Goal: Task Accomplishment & Management: Use online tool/utility

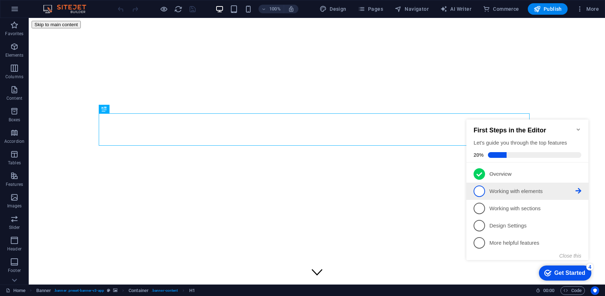
click at [580, 188] on icon at bounding box center [578, 191] width 6 height 6
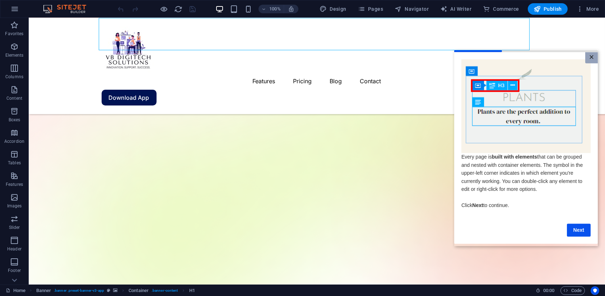
click at [588, 58] on link "×" at bounding box center [591, 57] width 13 height 11
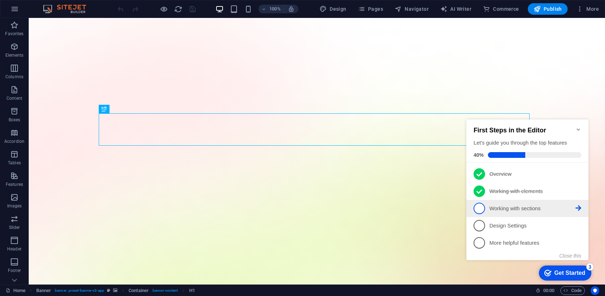
click at [581, 205] on li "3 Working with sections - incomplete" at bounding box center [527, 208] width 122 height 17
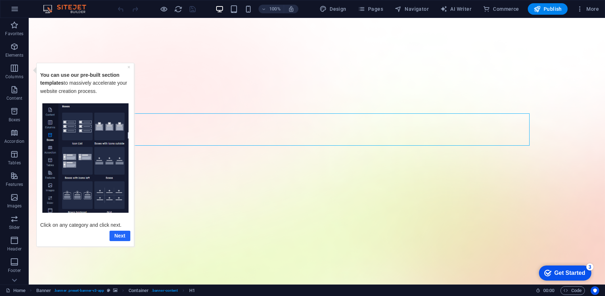
click at [114, 240] on link "Next" at bounding box center [119, 235] width 21 height 10
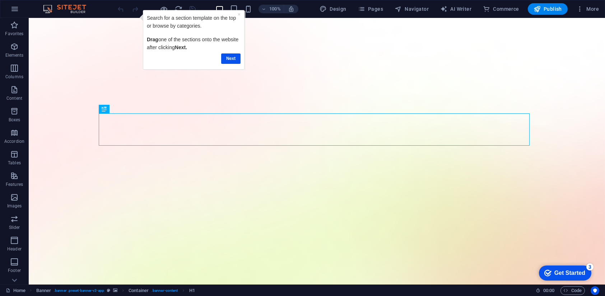
click at [560, 274] on div "Get Started" at bounding box center [569, 273] width 31 height 6
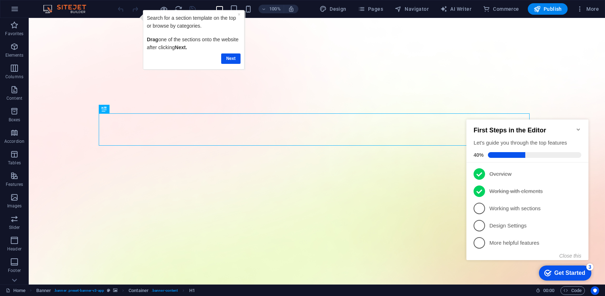
click at [220, 64] on div "Next" at bounding box center [193, 58] width 94 height 14
click at [224, 59] on link "Next" at bounding box center [230, 58] width 19 height 10
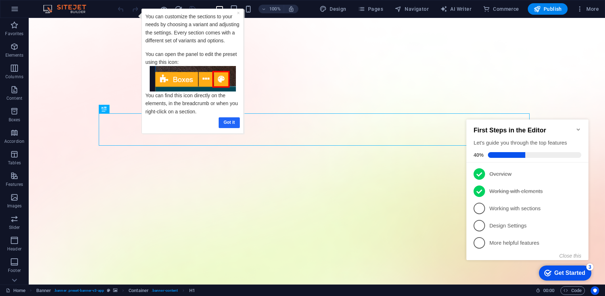
click at [229, 120] on link "Got it" at bounding box center [229, 122] width 21 height 10
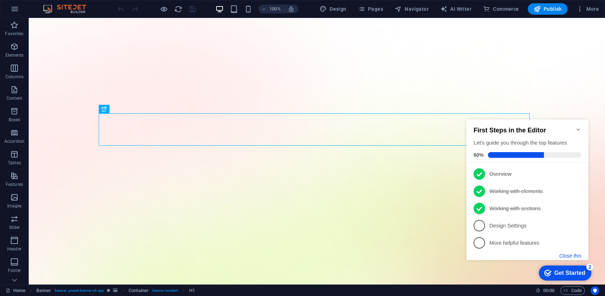
click at [578, 257] on button "Close this" at bounding box center [570, 256] width 22 height 6
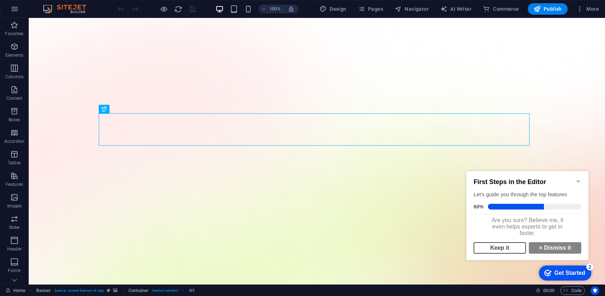
click at [496, 253] on link "Keep it" at bounding box center [499, 247] width 52 height 11
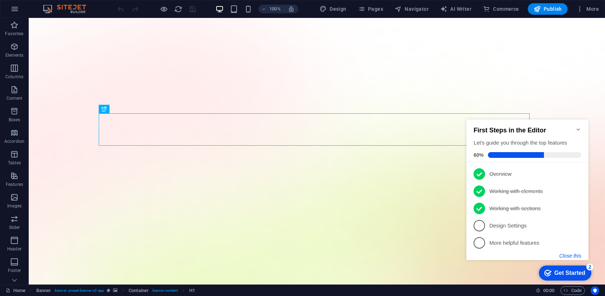
click at [571, 254] on button "Close this" at bounding box center [570, 256] width 22 height 6
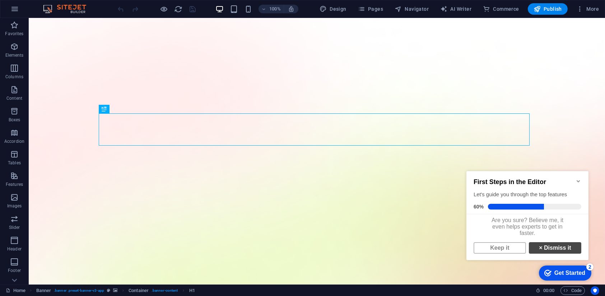
click at [553, 248] on link "× Dismiss it" at bounding box center [554, 247] width 52 height 11
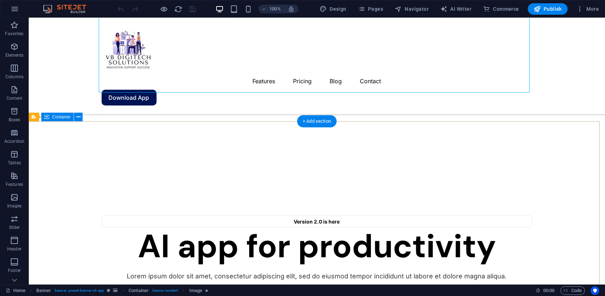
scroll to position [420, 0]
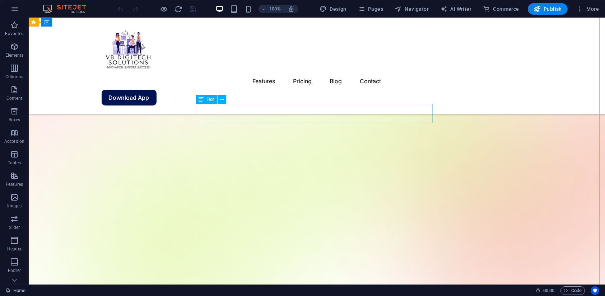
scroll to position [43, 0]
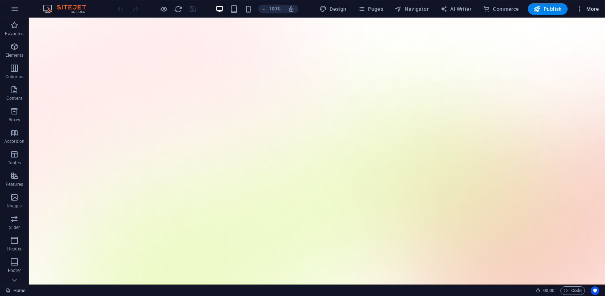
click at [587, 7] on span "More" at bounding box center [587, 8] width 23 height 7
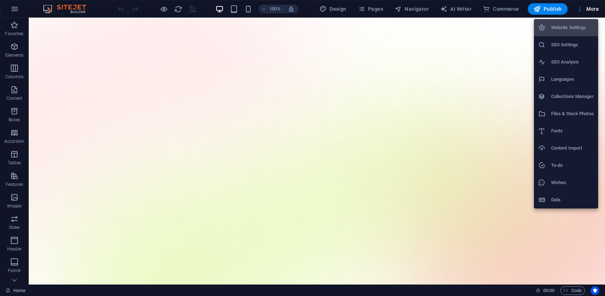
click at [557, 157] on li "To-do" at bounding box center [566, 165] width 64 height 17
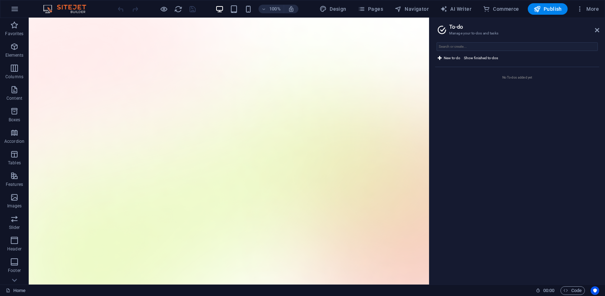
click at [593, 25] on h2 "To-do" at bounding box center [524, 27] width 150 height 6
click at [595, 29] on icon at bounding box center [597, 30] width 4 height 6
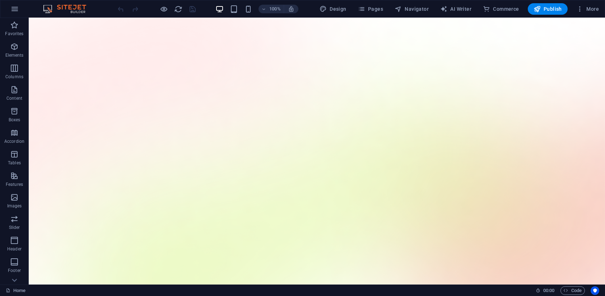
click at [595, 3] on div "100% Design Pages Navigator AI Writer Commerce Publish More" at bounding box center [302, 8] width 604 height 17
click at [592, 4] on button "More" at bounding box center [587, 8] width 28 height 11
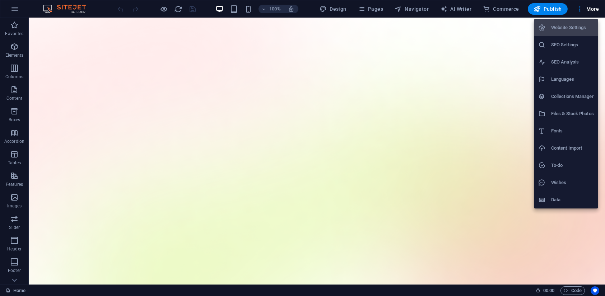
click at [578, 143] on li "Content Import" at bounding box center [566, 148] width 64 height 17
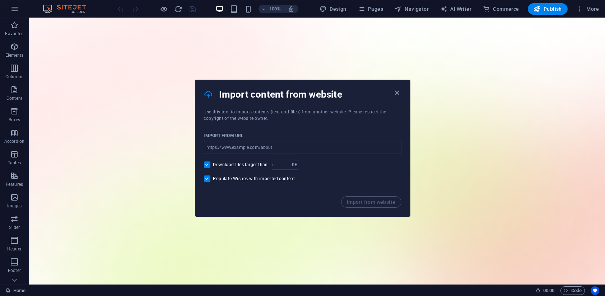
click at [372, 204] on div "Import from website" at bounding box center [302, 206] width 215 height 20
click at [397, 94] on icon "button" at bounding box center [397, 93] width 8 height 8
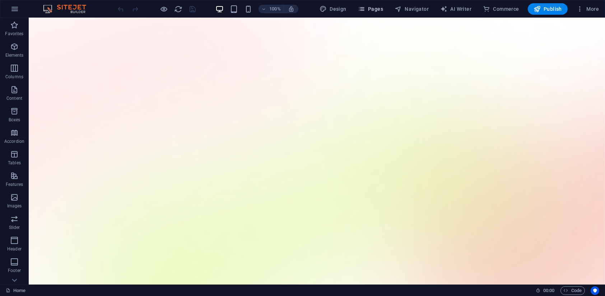
click at [374, 6] on span "Pages" at bounding box center [370, 8] width 25 height 7
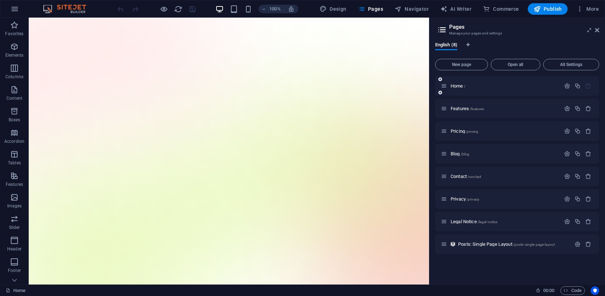
click at [527, 82] on div "Home /" at bounding box center [501, 86] width 120 height 8
click at [568, 82] on div at bounding box center [578, 86] width 32 height 8
click at [567, 87] on icon "button" at bounding box center [567, 86] width 6 height 6
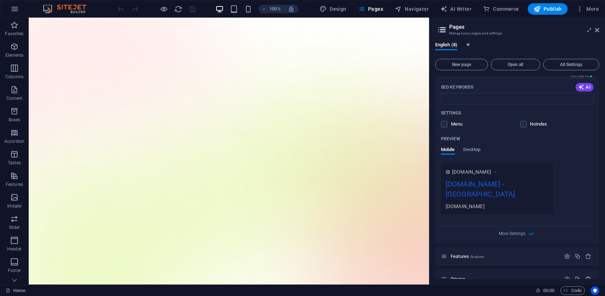
scroll to position [131, 0]
click at [491, 171] on span "[DOMAIN_NAME]" at bounding box center [471, 170] width 39 height 7
click at [490, 169] on span "[DOMAIN_NAME]" at bounding box center [471, 170] width 39 height 7
click at [521, 230] on span "More Settings" at bounding box center [512, 232] width 27 height 5
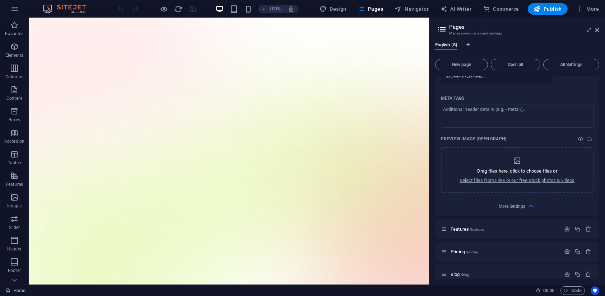
scroll to position [261, 0]
click at [519, 177] on p "select files from Files or our free stock photos & videos" at bounding box center [517, 180] width 115 height 6
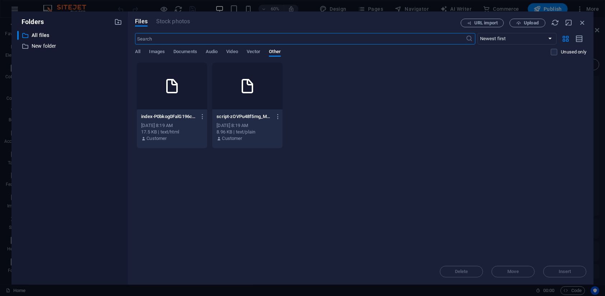
click at [153, 118] on p "index-P0bkog0FalG196csV7E8Zw.html" at bounding box center [168, 116] width 55 height 6
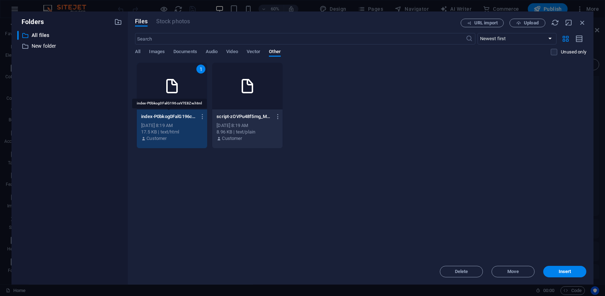
click at [153, 118] on p "index-P0bkog0FalG196csV7E8Zw.html" at bounding box center [168, 116] width 55 height 6
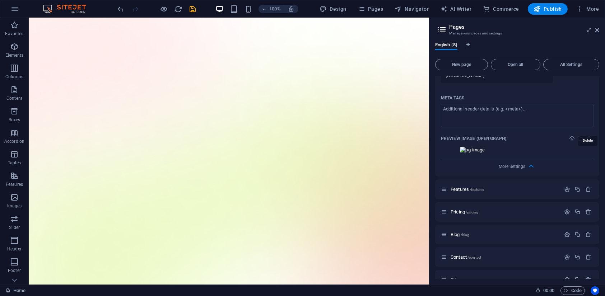
click at [588, 136] on icon "delete" at bounding box center [589, 139] width 6 height 6
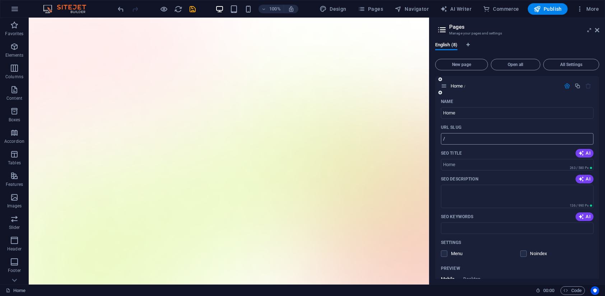
scroll to position [0, 0]
click at [565, 60] on button "All Settings" at bounding box center [571, 64] width 56 height 11
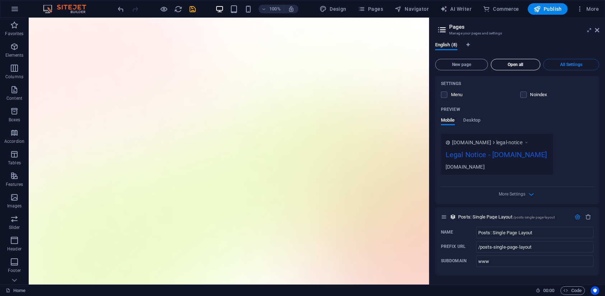
click at [525, 66] on span "Open all" at bounding box center [515, 64] width 43 height 4
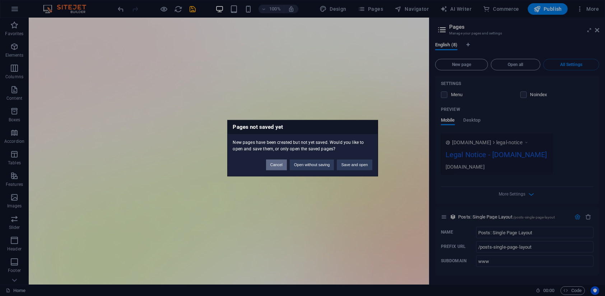
drag, startPoint x: 283, startPoint y: 163, endPoint x: 399, endPoint y: 87, distance: 138.3
click at [283, 163] on button "Cancel" at bounding box center [276, 164] width 21 height 11
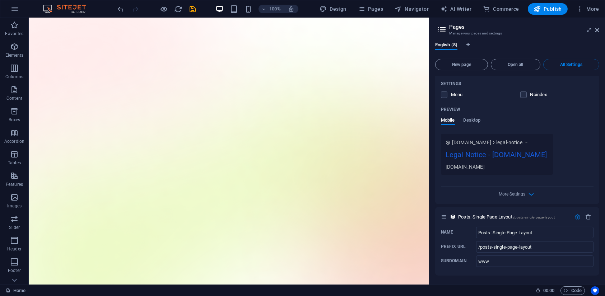
click at [600, 31] on aside "Pages Manage your pages and settings English (8) New page Open all All Settings…" at bounding box center [517, 151] width 176 height 267
click at [596, 29] on icon at bounding box center [597, 30] width 4 height 6
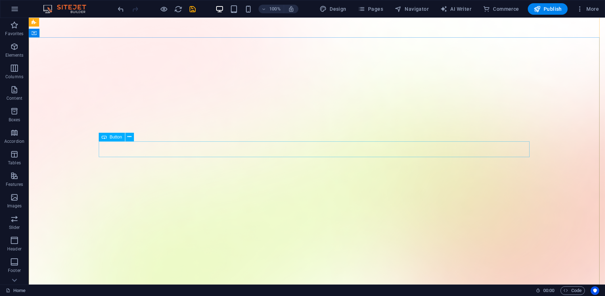
click at [64, 6] on img at bounding box center [68, 9] width 54 height 9
click at [7, 10] on button "button" at bounding box center [14, 8] width 17 height 17
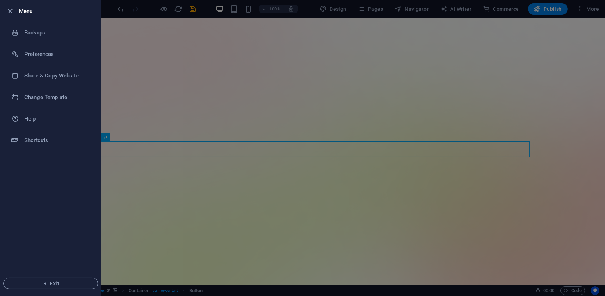
click at [159, 159] on div at bounding box center [302, 148] width 605 height 296
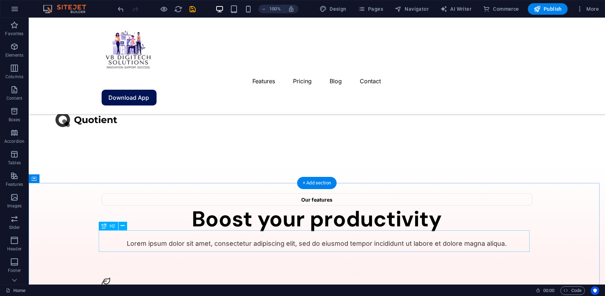
scroll to position [1346, 0]
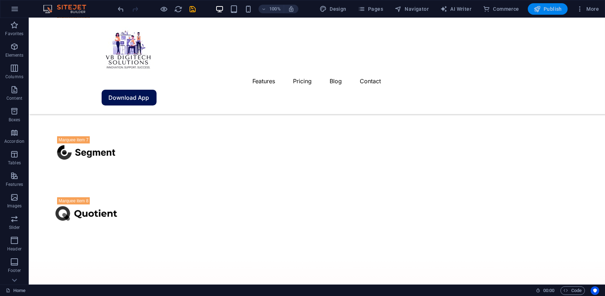
click at [551, 5] on span "Publish" at bounding box center [547, 8] width 28 height 7
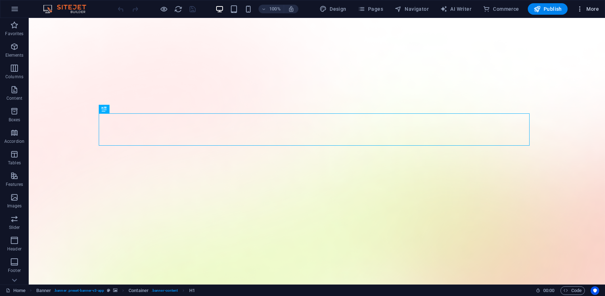
click at [583, 6] on icon "button" at bounding box center [579, 8] width 7 height 7
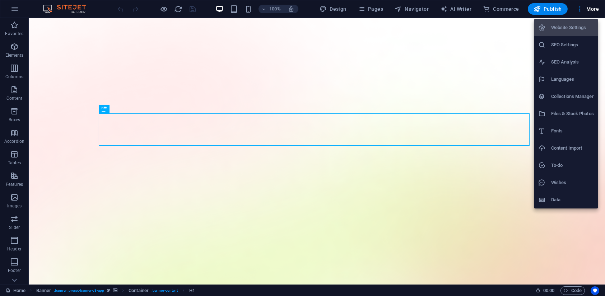
click at [11, 10] on div at bounding box center [302, 148] width 605 height 296
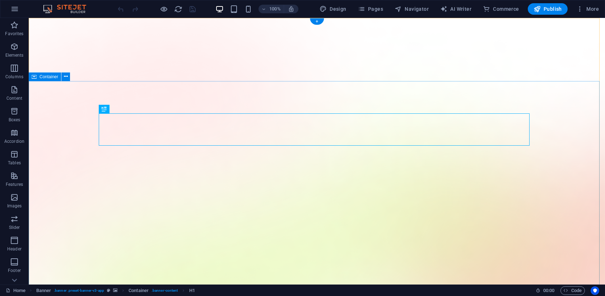
click at [546, 8] on span "Publish" at bounding box center [547, 8] width 28 height 7
